Goal: Task Accomplishment & Management: Use online tool/utility

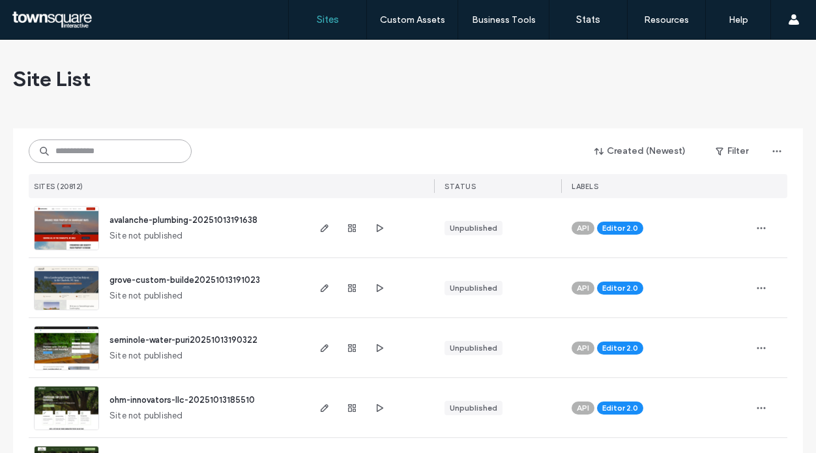
click at [135, 153] on input at bounding box center [110, 150] width 163 height 23
paste input "**********"
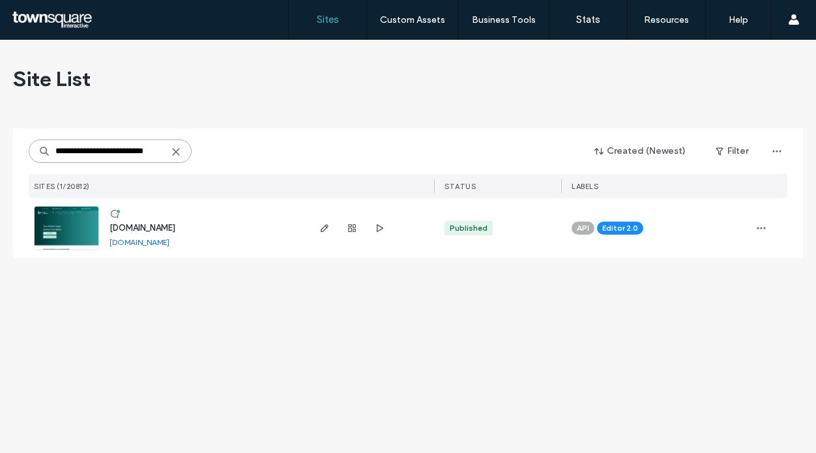
type input "**********"
click at [175, 231] on span "[DOMAIN_NAME]" at bounding box center [142, 228] width 66 height 10
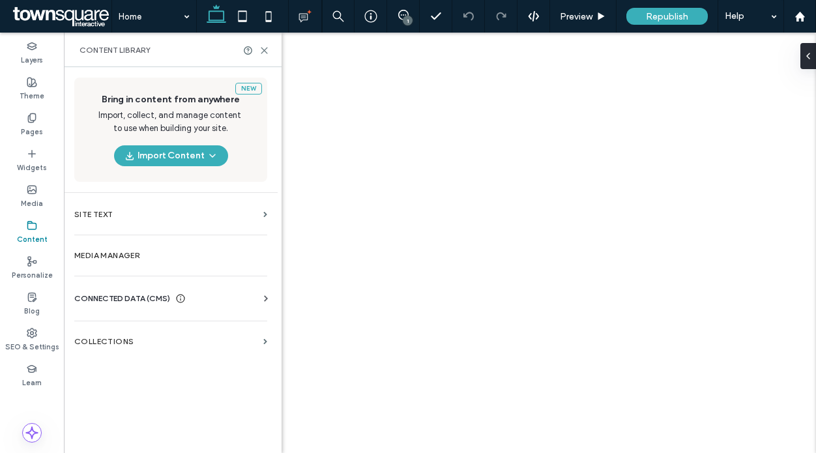
click at [118, 253] on img at bounding box center [121, 238] width 94 height 63
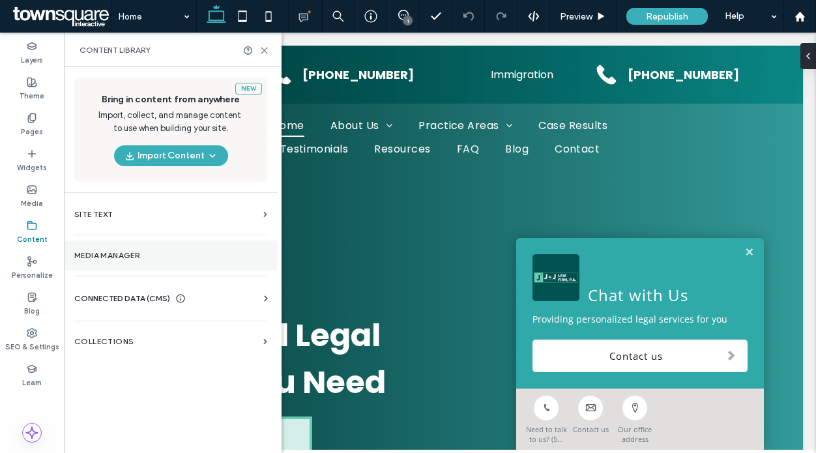
click at [117, 253] on label "Media Manager" at bounding box center [170, 255] width 193 height 9
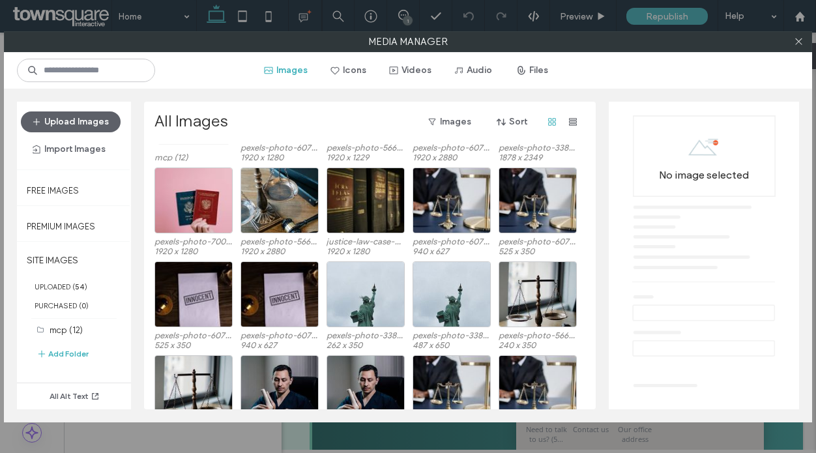
scroll to position [135, 0]
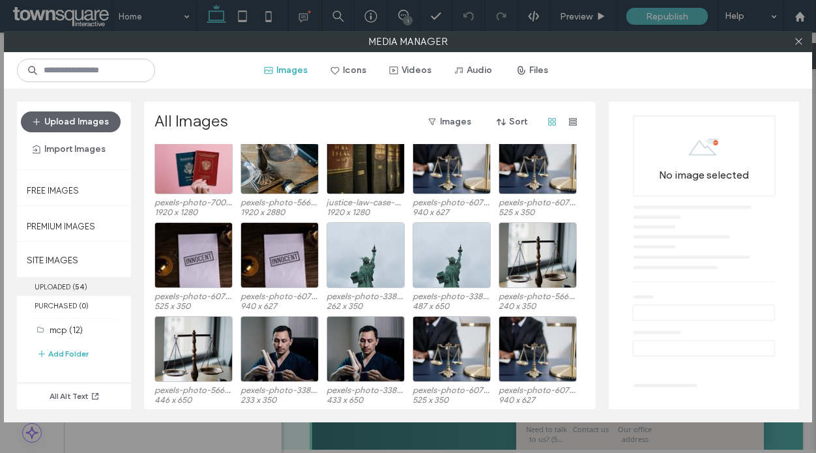
click at [59, 285] on label "UPLOADED ( 54 )" at bounding box center [74, 286] width 114 height 19
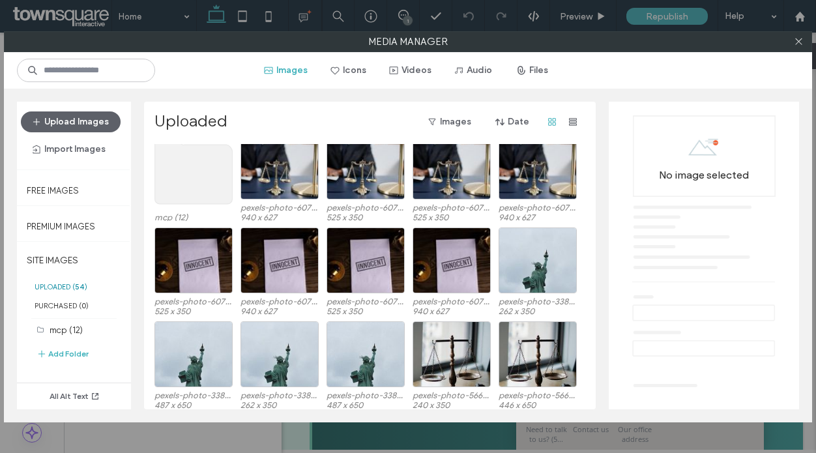
scroll to position [0, 0]
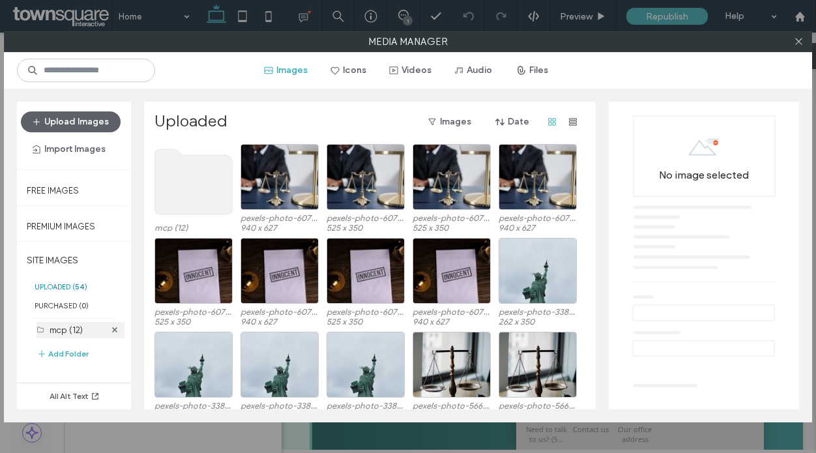
click at [67, 325] on label "mcp (12)" at bounding box center [66, 330] width 33 height 10
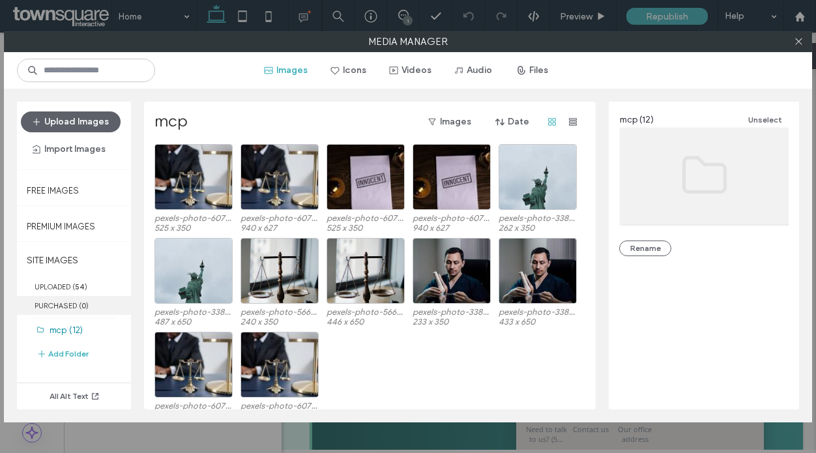
click at [64, 302] on label "PURCHASED ( 0 )" at bounding box center [74, 305] width 114 height 19
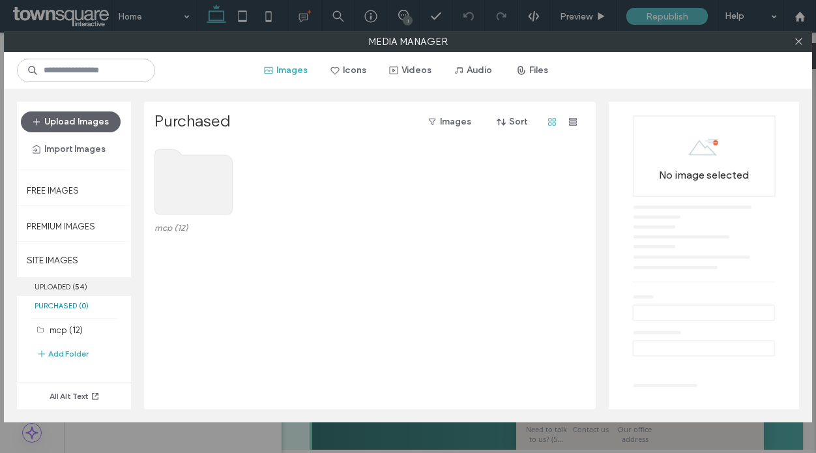
click at [65, 283] on label "UPLOADED ( 54 )" at bounding box center [74, 286] width 114 height 19
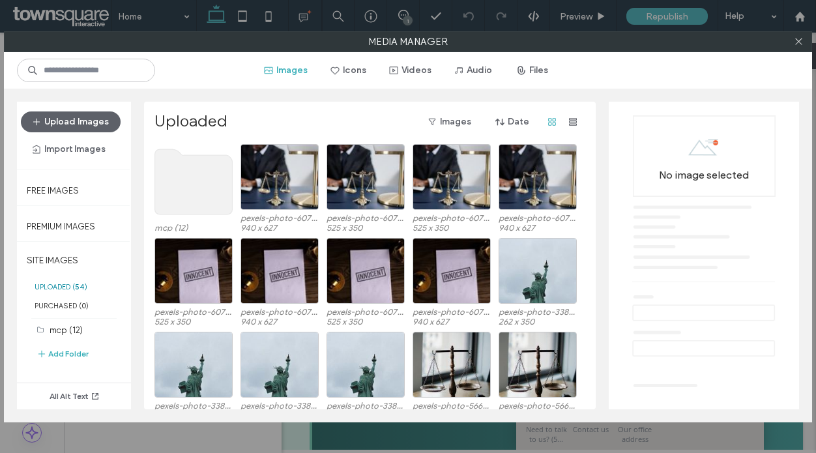
click at [168, 172] on use at bounding box center [194, 181] width 78 height 65
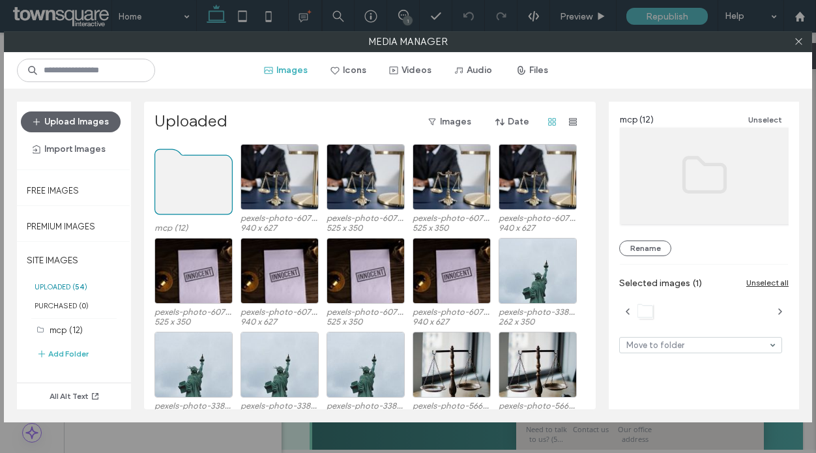
click at [182, 177] on use at bounding box center [194, 181] width 78 height 65
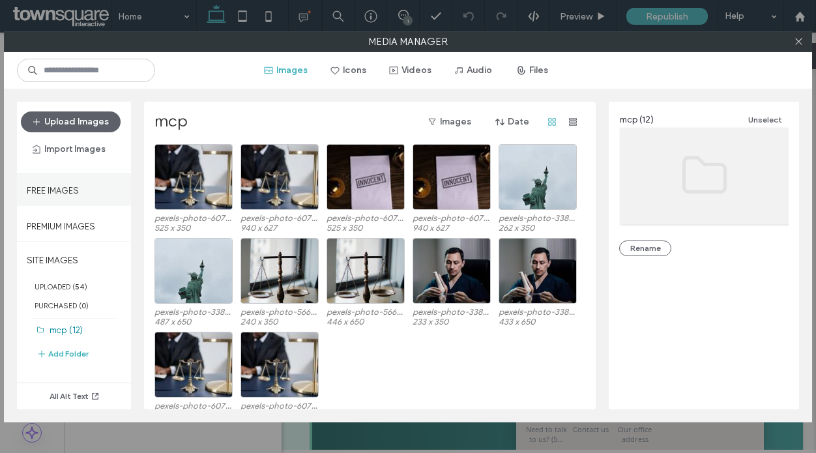
click at [46, 190] on label "Free Images" at bounding box center [53, 187] width 52 height 16
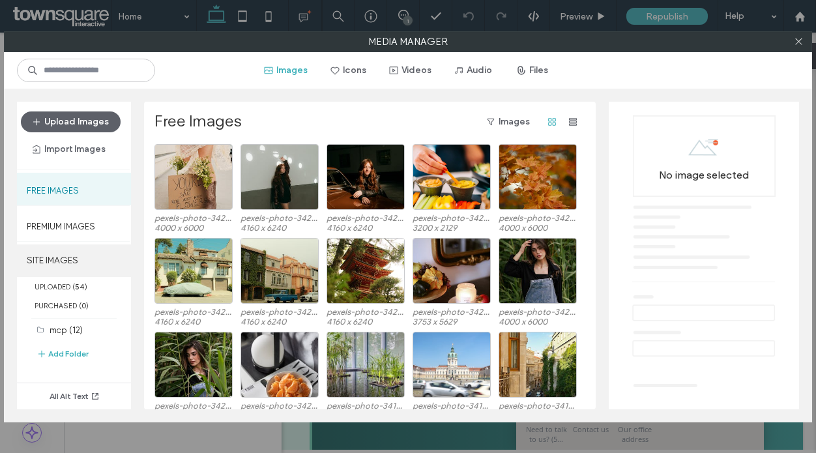
click at [59, 259] on label "SITE IMAGES" at bounding box center [74, 260] width 114 height 33
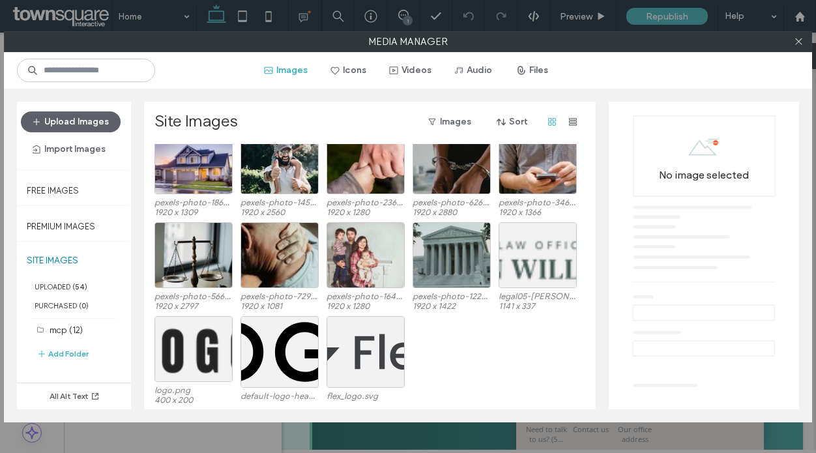
scroll to position [689, 0]
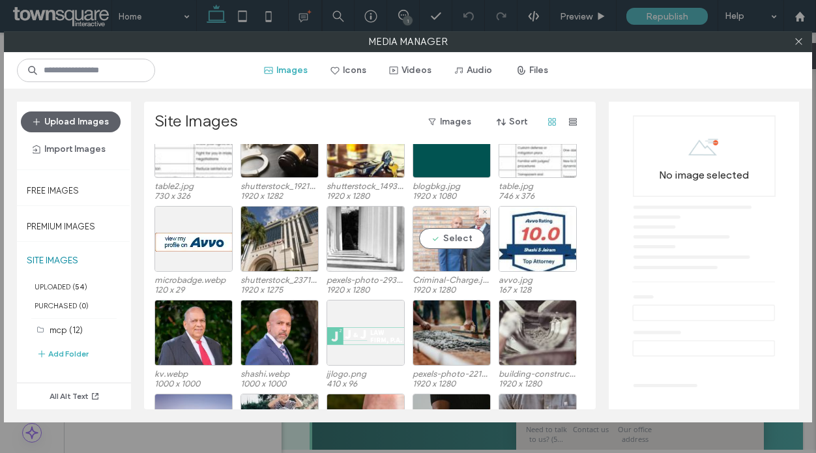
click at [459, 237] on div "Select" at bounding box center [451, 239] width 78 height 66
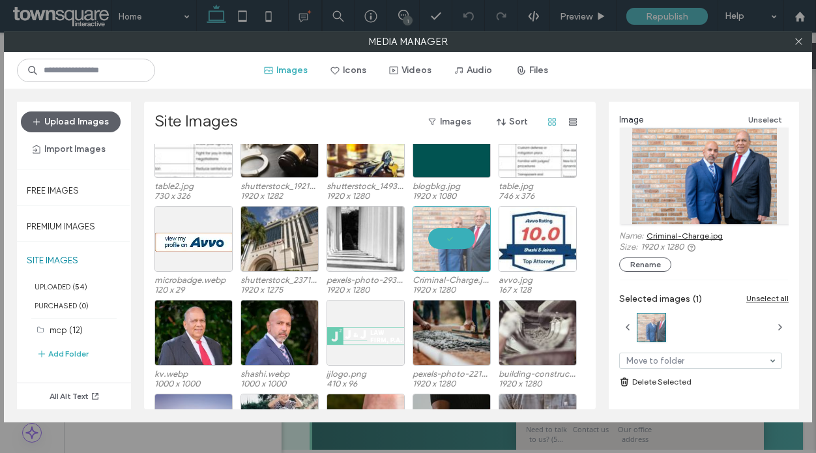
click at [670, 234] on link "Criminal-Charge.jpg" at bounding box center [684, 236] width 76 height 10
click at [798, 41] on icon at bounding box center [798, 41] width 10 height 10
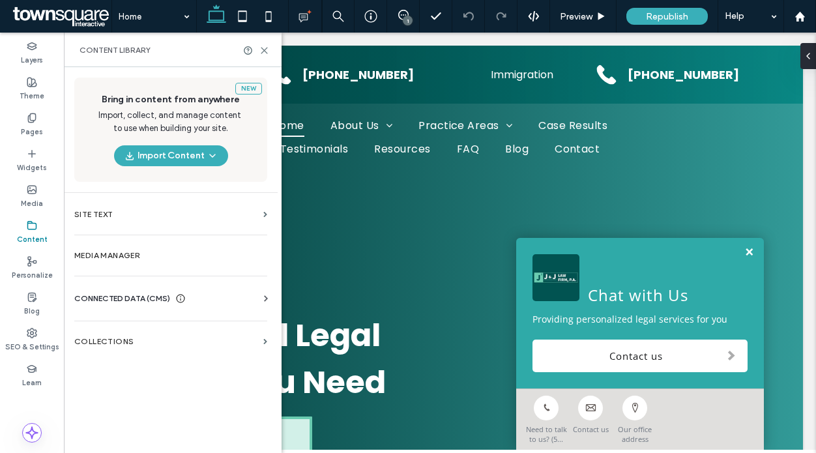
click at [744, 252] on link at bounding box center [749, 252] width 10 height 11
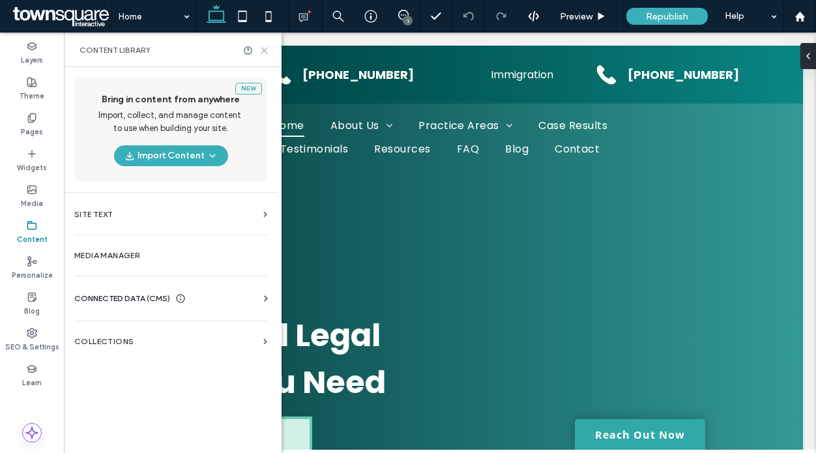
click at [263, 49] on icon at bounding box center [264, 51] width 10 height 10
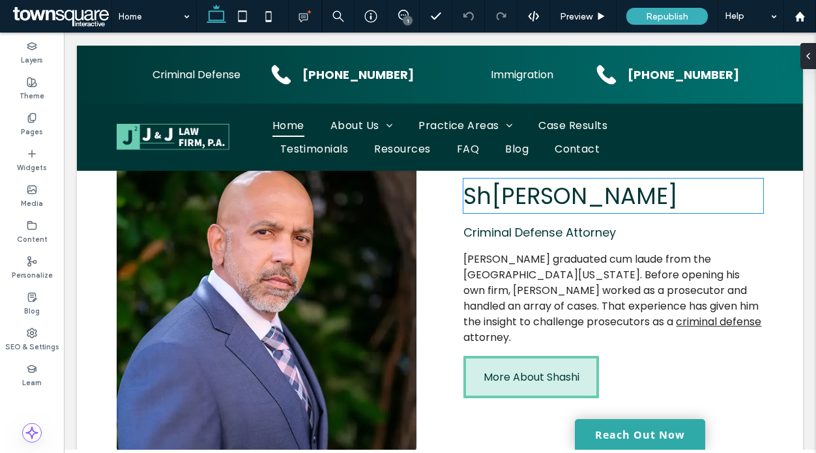
scroll to position [0, 0]
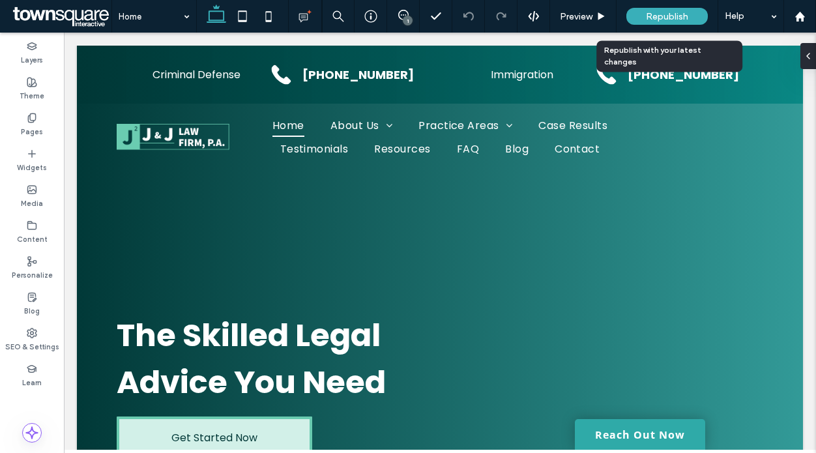
click at [679, 18] on span "Republish" at bounding box center [667, 16] width 42 height 11
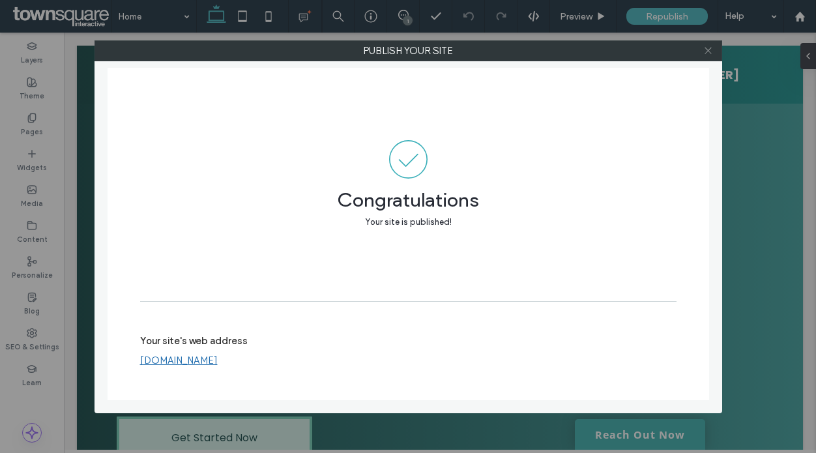
click at [706, 47] on icon at bounding box center [708, 51] width 10 height 10
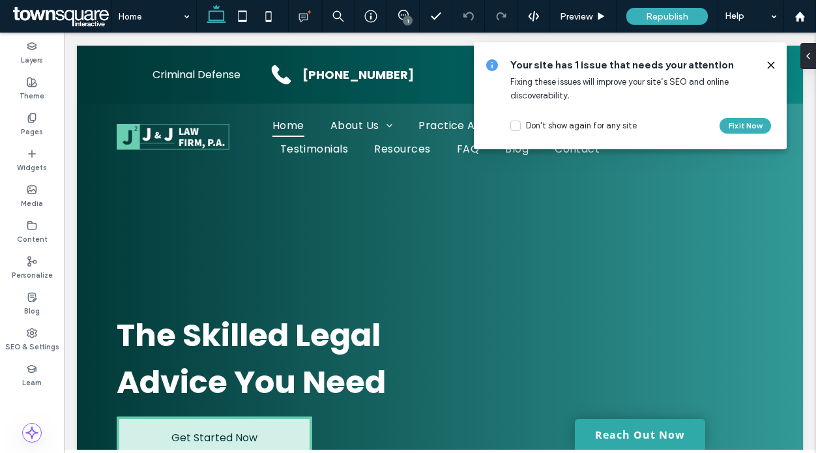
click at [766, 64] on icon at bounding box center [770, 65] width 10 height 10
